Goal: Task Accomplishment & Management: Manage account settings

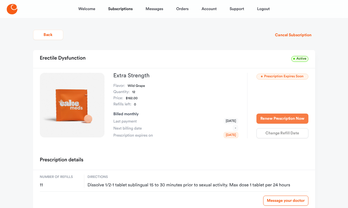
click at [274, 116] on button "Renew Prescription Now" at bounding box center [283, 119] width 52 height 10
click at [274, 118] on button "Renew Prescription Now" at bounding box center [283, 119] width 52 height 10
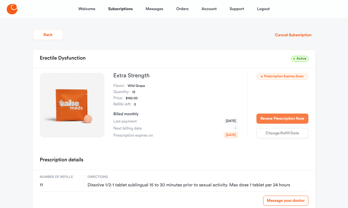
click at [274, 118] on button "Renew Prescription Now" at bounding box center [283, 119] width 52 height 10
click at [273, 120] on button "Renew Prescription Now" at bounding box center [283, 119] width 52 height 10
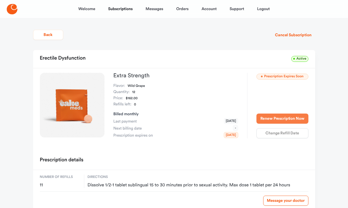
click at [273, 120] on button "Renew Prescription Now" at bounding box center [283, 119] width 52 height 10
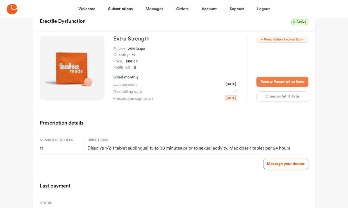
scroll to position [40, 0]
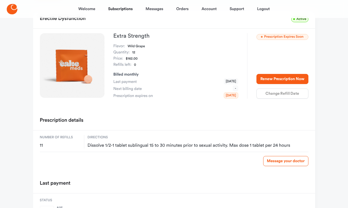
click at [276, 95] on div "Renew Prescription Now Change Refill Date" at bounding box center [283, 86] width 52 height 25
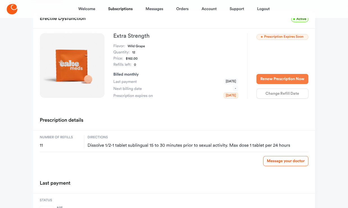
click at [280, 80] on button "Renew Prescription Now" at bounding box center [283, 79] width 52 height 10
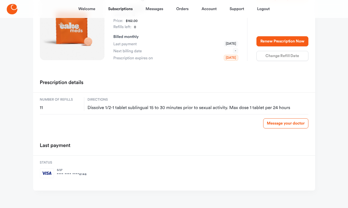
scroll to position [82, 0]
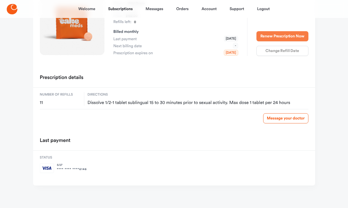
click at [279, 40] on button "Renew Prescription Now" at bounding box center [283, 36] width 52 height 10
